Goal: Find specific page/section: Find specific page/section

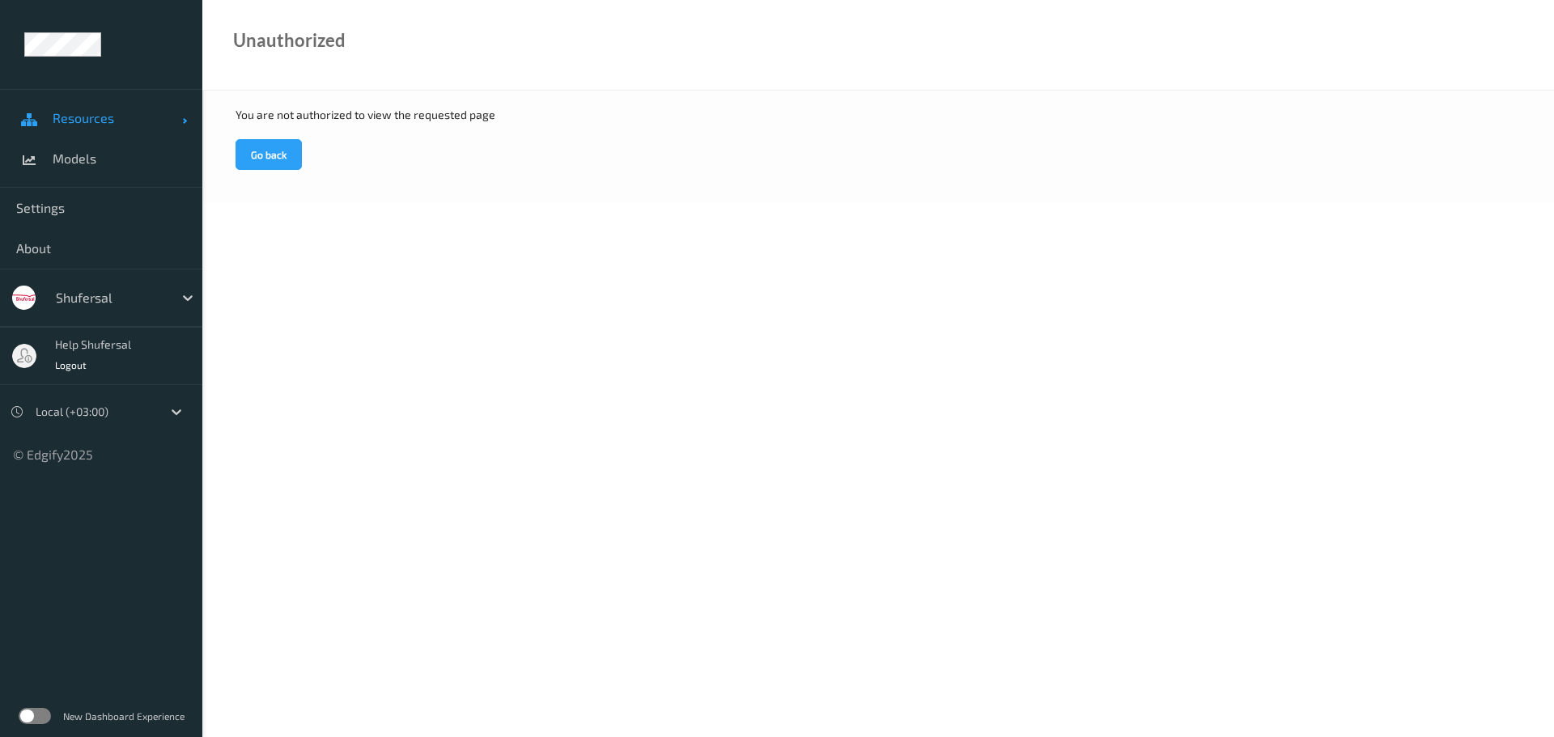
click at [106, 122] on span "Resources" at bounding box center [117, 118] width 129 height 16
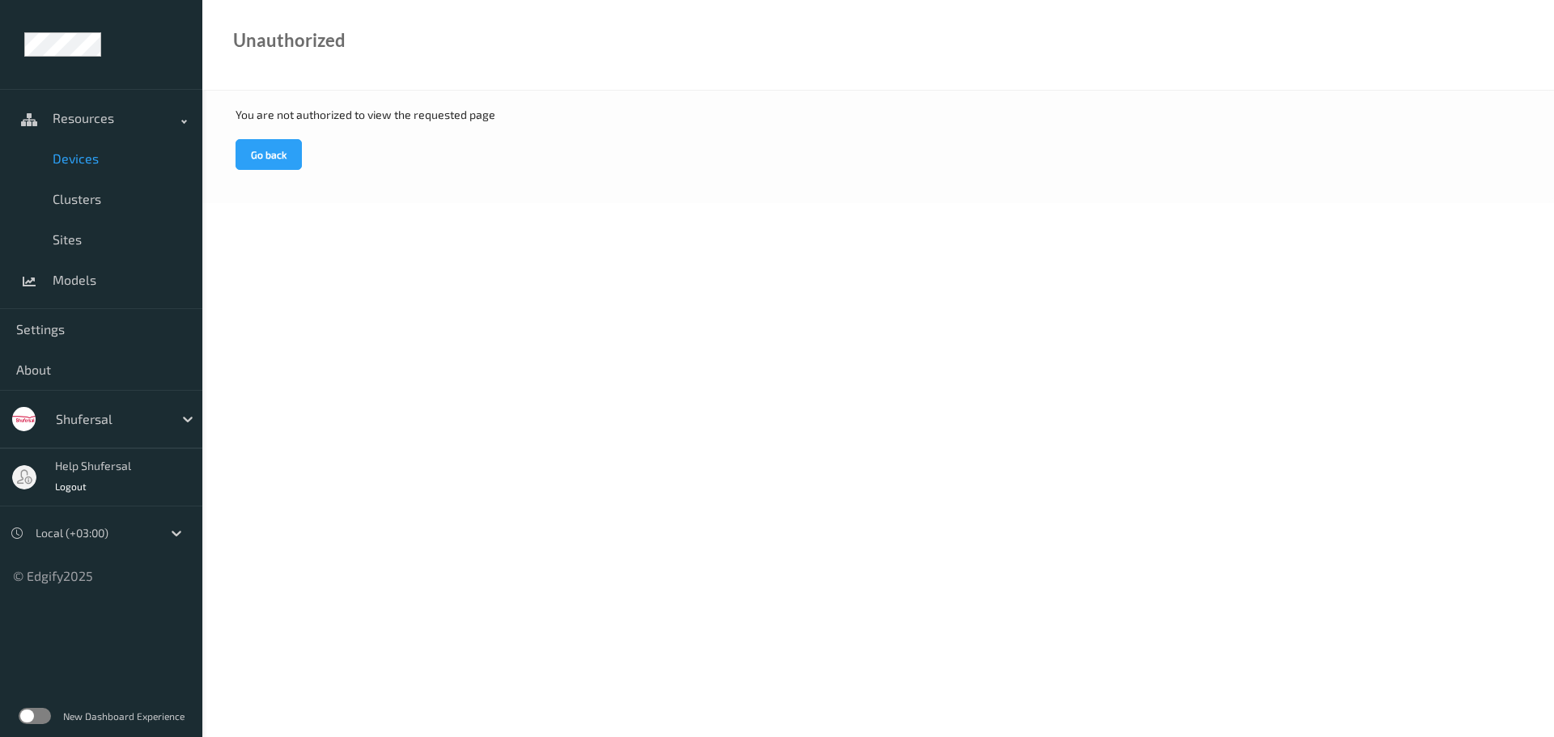
click at [87, 157] on span "Devices" at bounding box center [120, 159] width 134 height 16
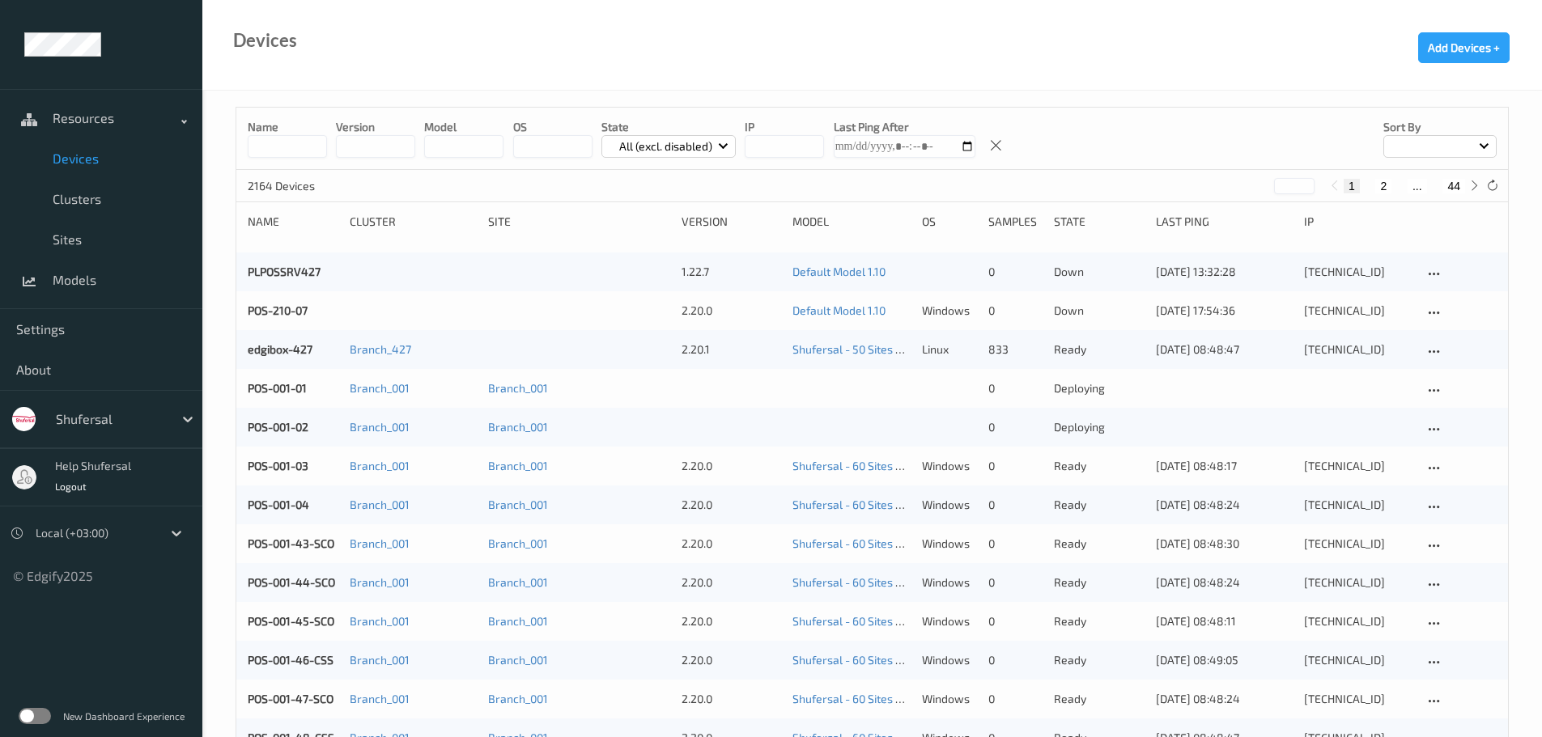
click at [281, 155] on input at bounding box center [287, 146] width 79 height 23
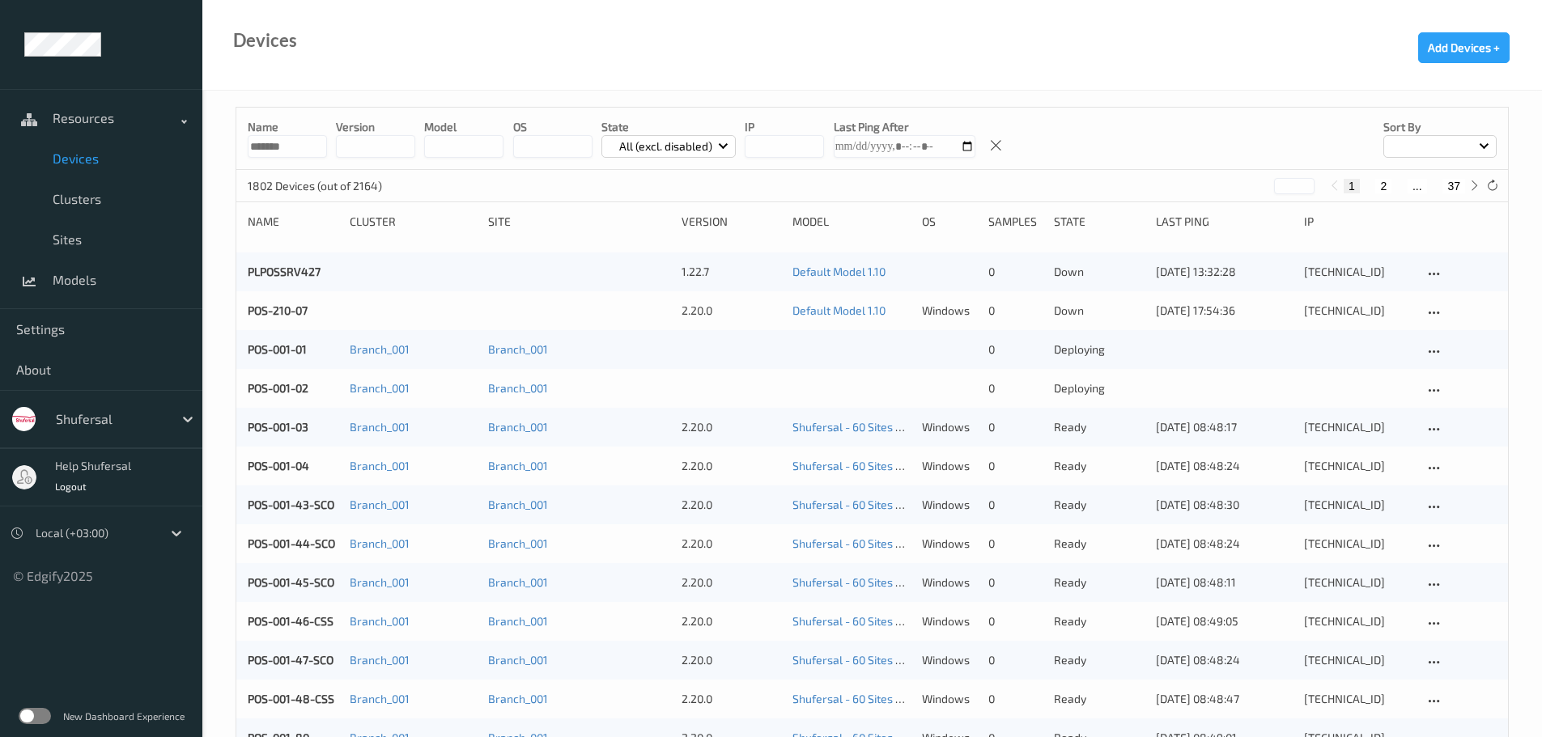
type input "*******"
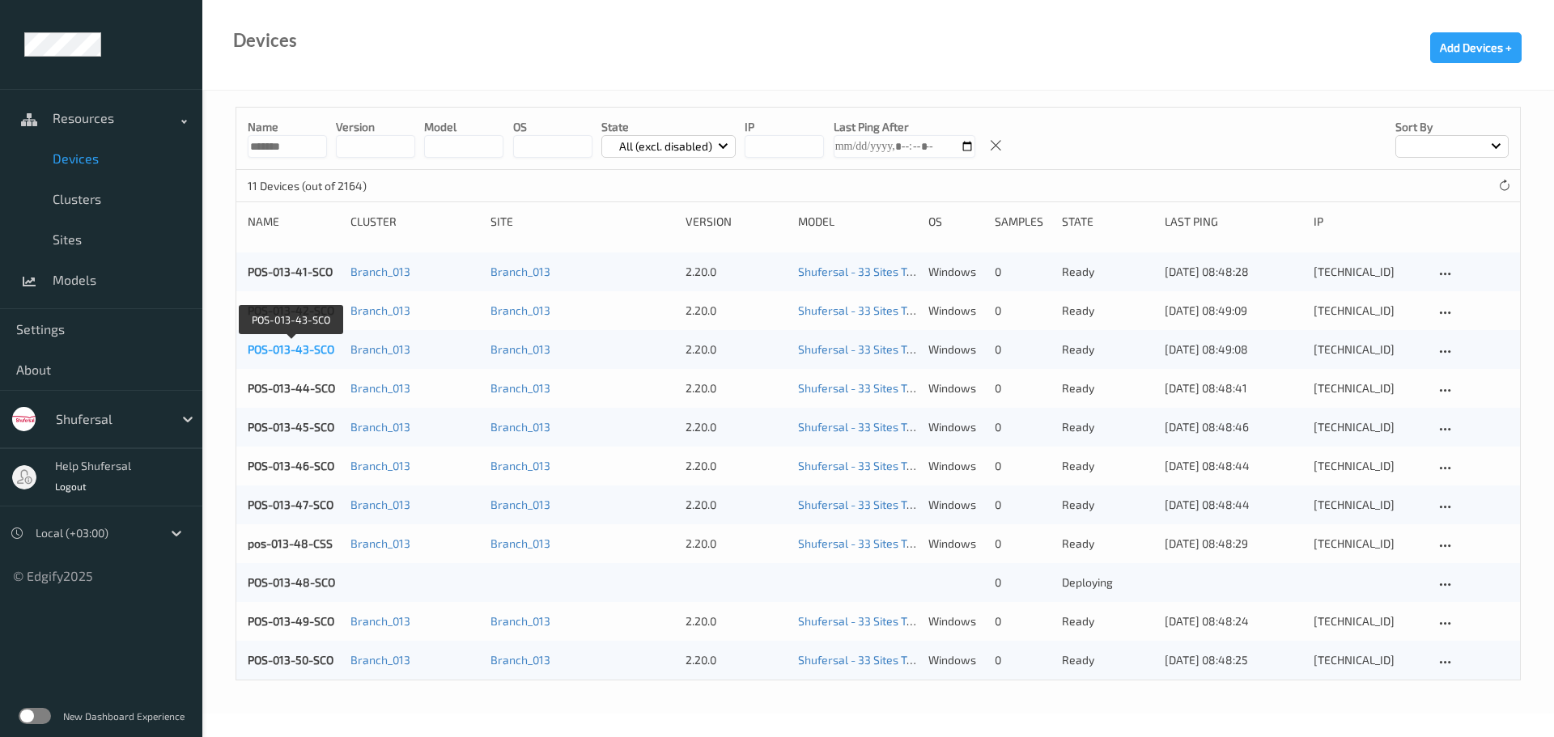
click at [294, 346] on link "POS-013-43-SCO" at bounding box center [291, 349] width 87 height 14
click at [316, 308] on link "POS-013-42-SCO" at bounding box center [291, 310] width 87 height 14
click at [282, 263] on div "POS-013-41-SCO Branch_013 Branch_013 2.20.0 Shufersal - 33 Sites Training - Bat…" at bounding box center [878, 272] width 1284 height 39
